Goal: Information Seeking & Learning: Understand process/instructions

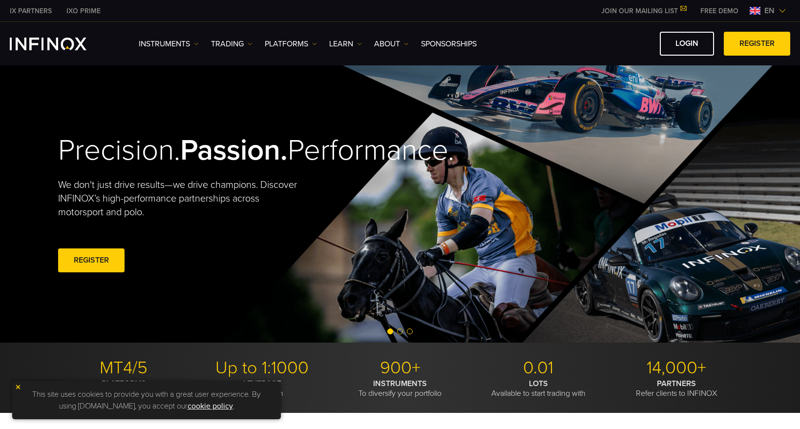
click at [18, 390] on img at bounding box center [18, 387] width 7 height 7
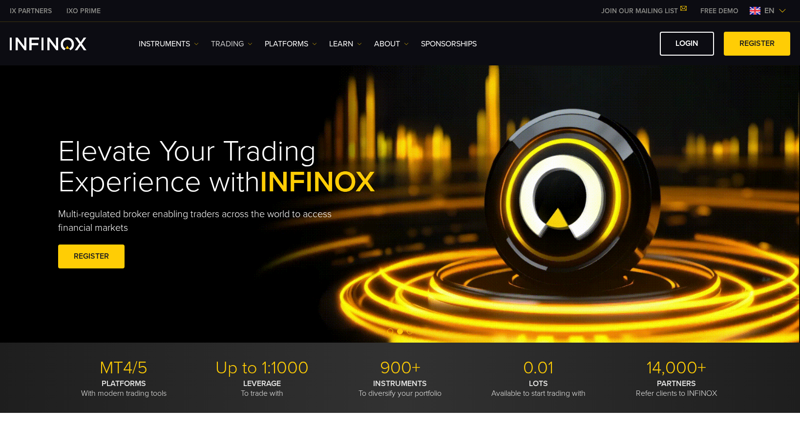
click at [241, 43] on link "TRADING" at bounding box center [232, 44] width 42 height 12
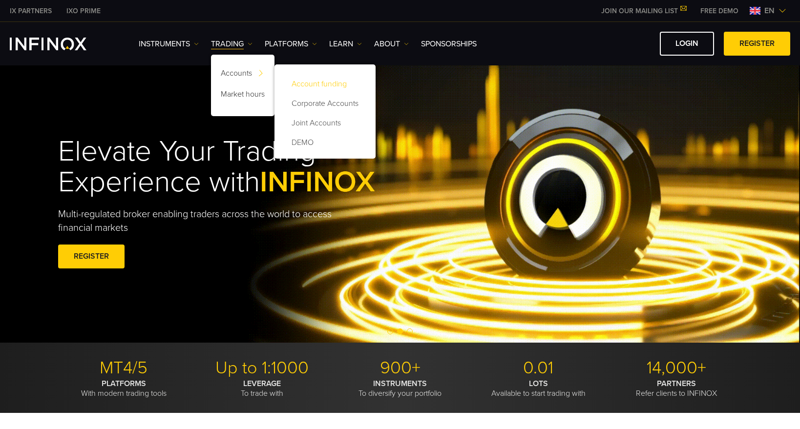
click at [314, 84] on link "Account funding" at bounding box center [325, 84] width 82 height 20
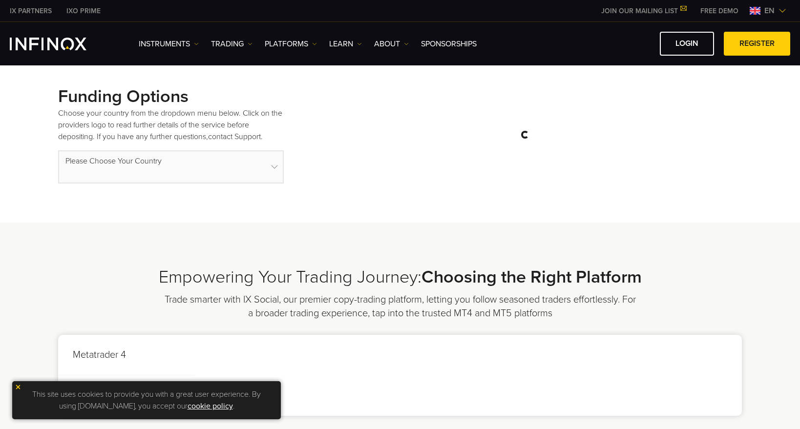
select select "***"
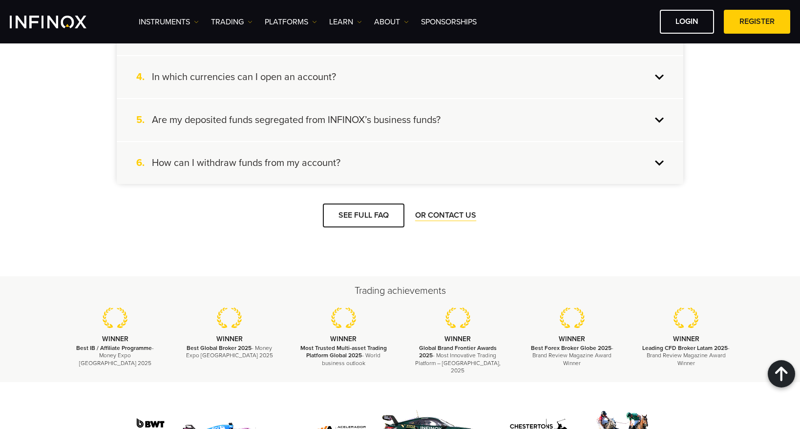
scroll to position [2109, 0]
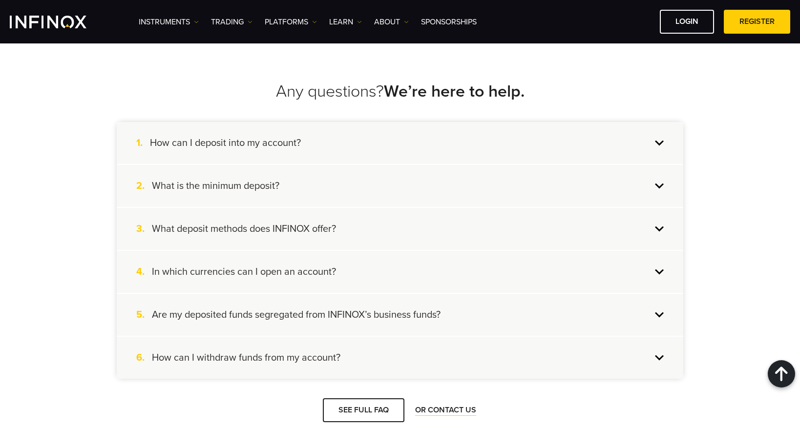
click at [380, 136] on div "1. How can I deposit into my account?" at bounding box center [400, 143] width 567 height 42
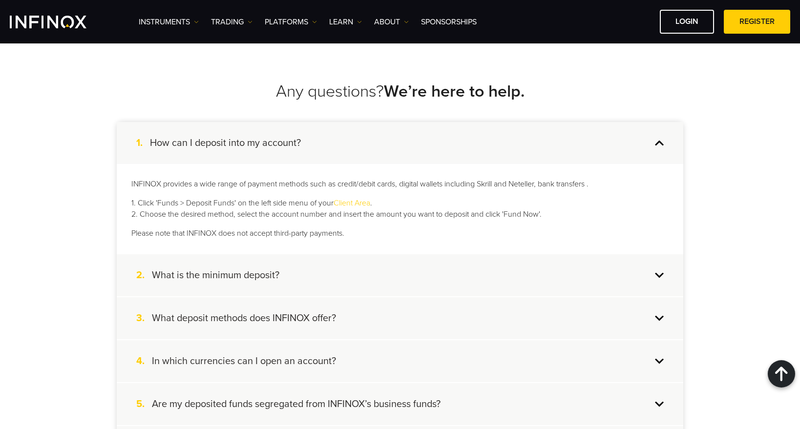
click at [380, 136] on div "1. How can I deposit into my account?" at bounding box center [400, 143] width 567 height 42
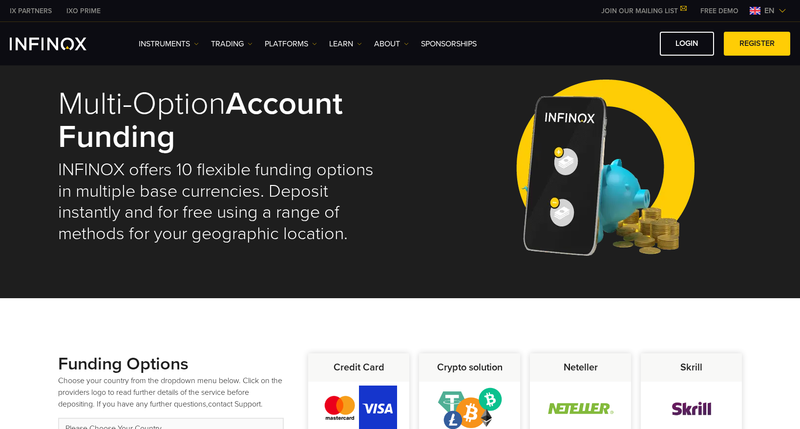
scroll to position [0, 0]
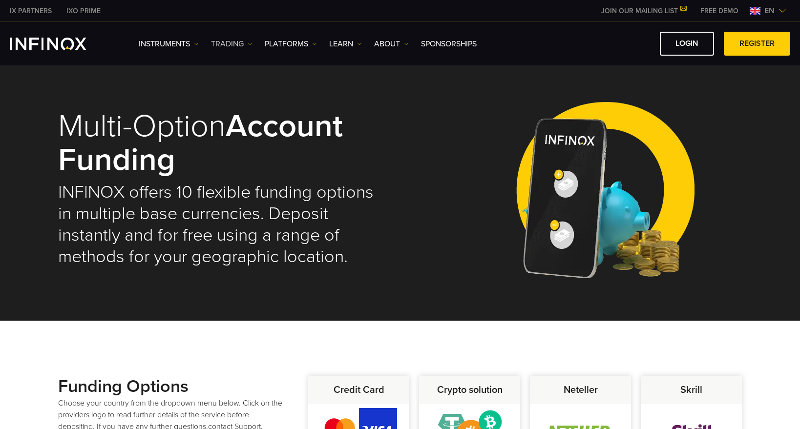
click at [247, 47] on link "TRADING" at bounding box center [232, 44] width 42 height 12
